Goal: Task Accomplishment & Management: Use online tool/utility

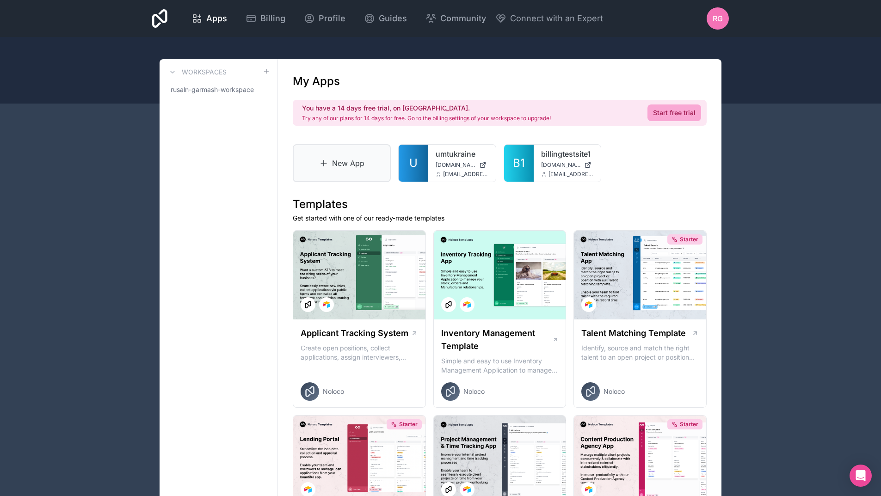
click at [324, 162] on icon at bounding box center [324, 163] width 0 height 6
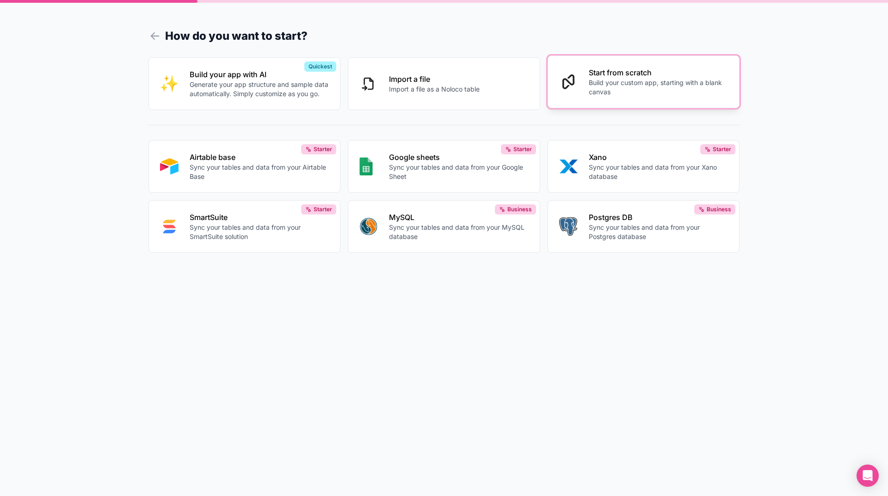
click at [632, 81] on p "Build your custom app, starting with a blank canvas" at bounding box center [658, 87] width 140 height 18
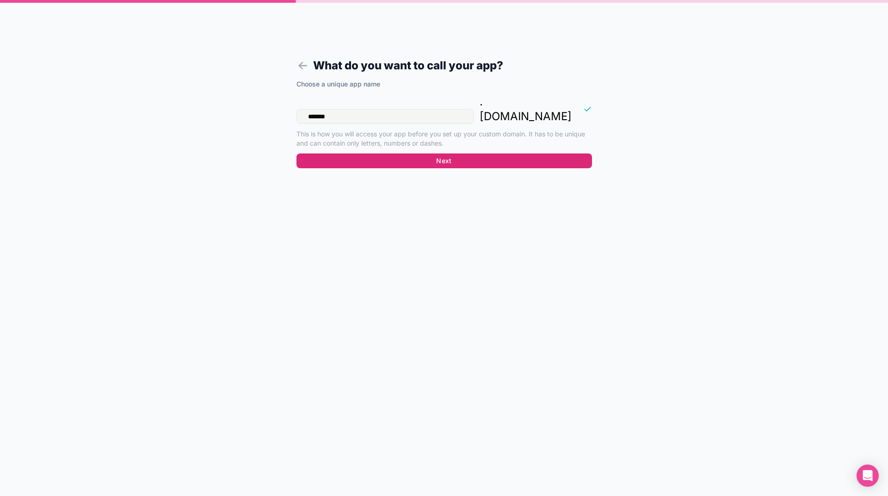
type input "*******"
click at [440, 153] on button "Next" at bounding box center [443, 160] width 295 height 15
